Goal: Navigation & Orientation: Find specific page/section

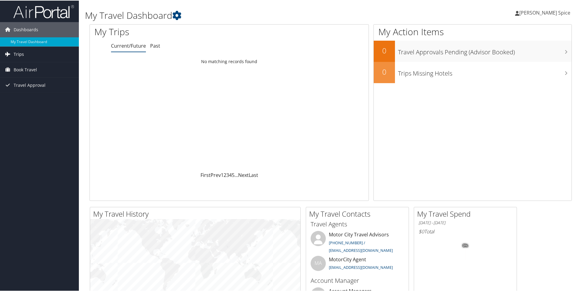
click at [23, 55] on span "Trips" at bounding box center [19, 53] width 10 height 15
click at [21, 66] on link "Current/Future Trips" at bounding box center [39, 65] width 79 height 9
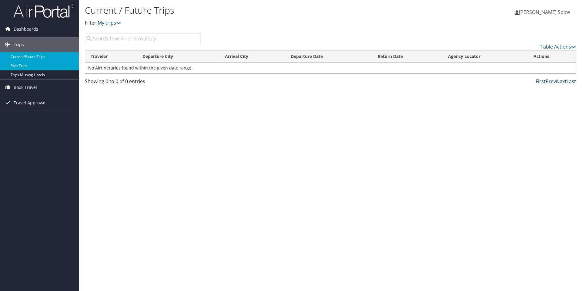
click at [22, 66] on link "Past Trips" at bounding box center [39, 65] width 79 height 9
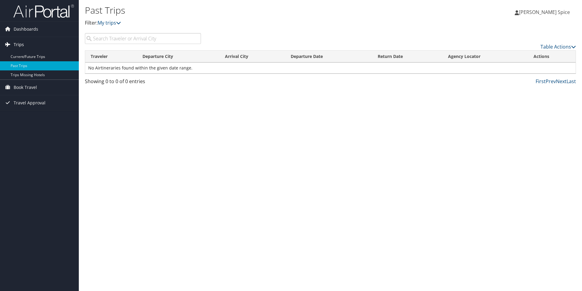
click at [18, 46] on span "Trips" at bounding box center [19, 44] width 10 height 15
click at [25, 31] on span "Dashboards" at bounding box center [26, 29] width 25 height 15
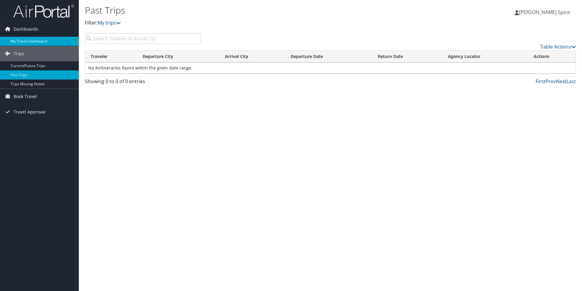
click at [35, 39] on link "My Travel Dashboard" at bounding box center [39, 41] width 79 height 9
